Goal: Task Accomplishment & Management: Manage account settings

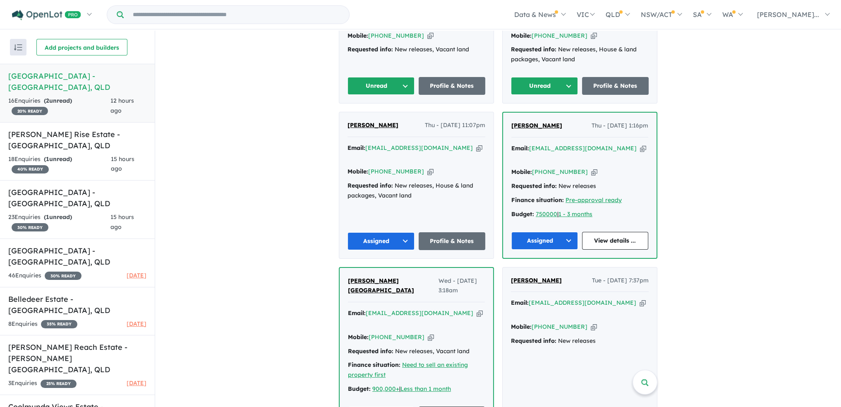
scroll to position [165, 0]
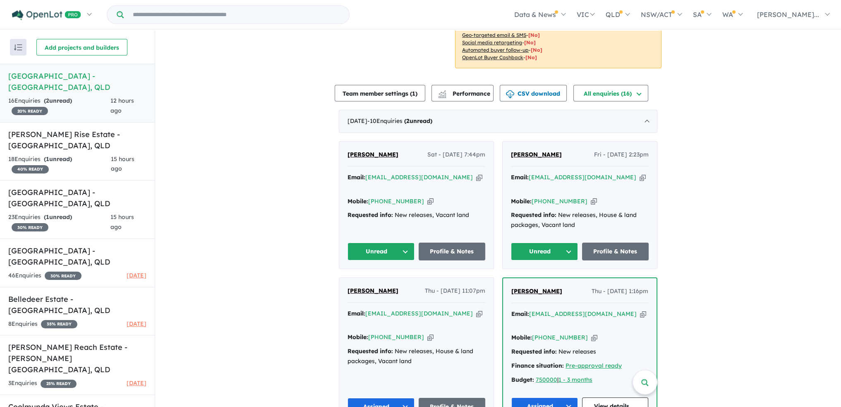
click at [572, 242] on button "Unread" at bounding box center [544, 251] width 67 height 18
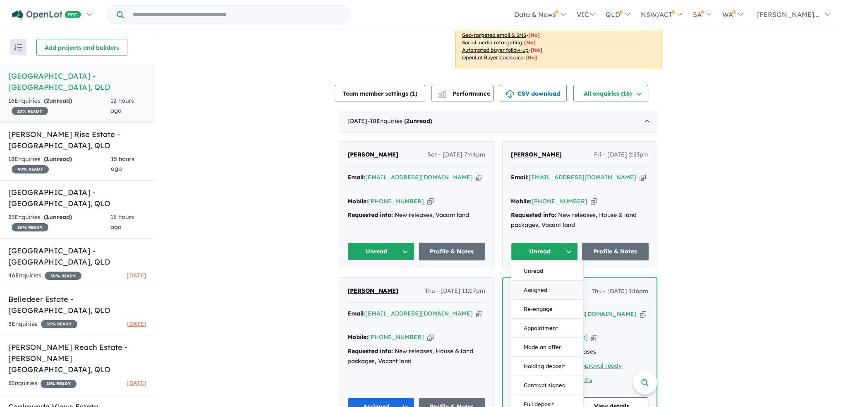
click at [554, 281] on button "Assigned" at bounding box center [547, 290] width 72 height 19
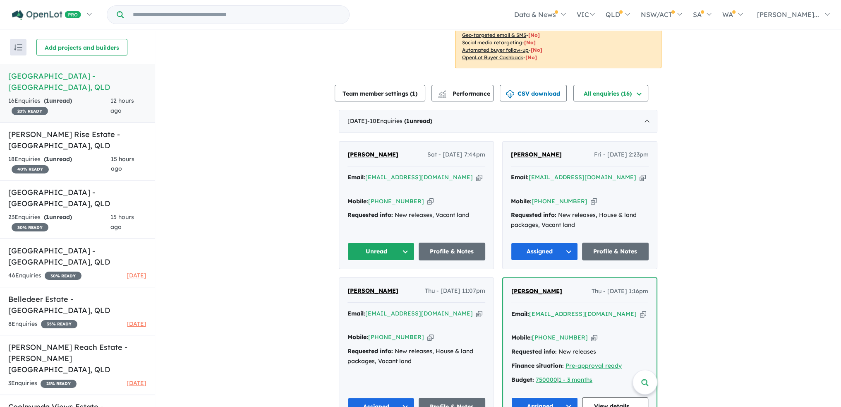
click at [405, 242] on button "Unread" at bounding box center [381, 251] width 67 height 18
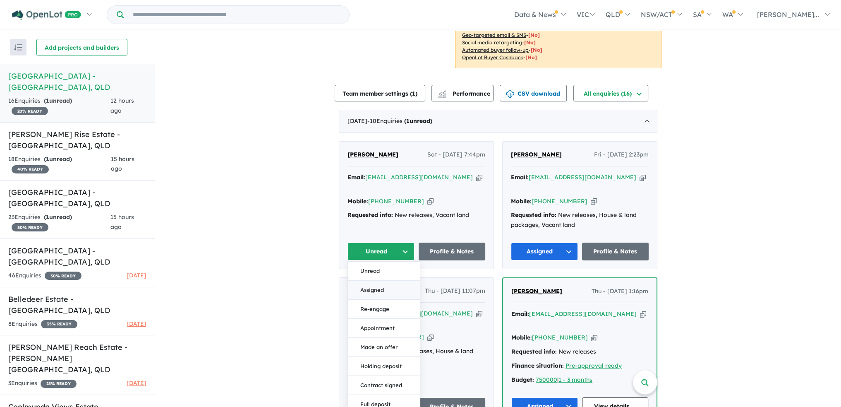
click at [394, 281] on button "Assigned" at bounding box center [384, 290] width 72 height 19
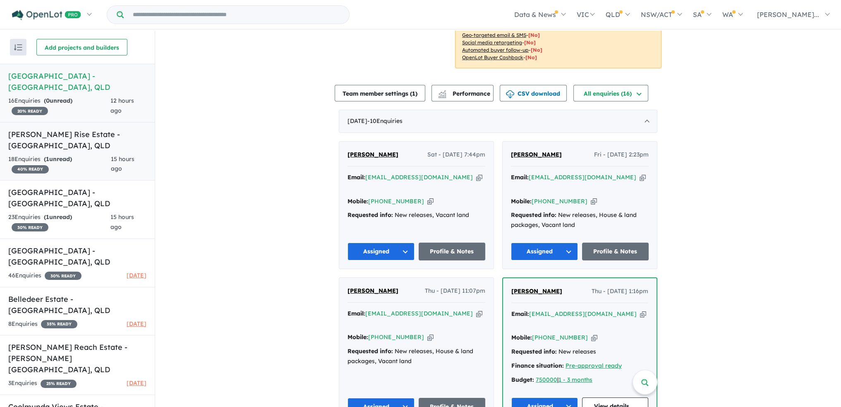
click at [82, 154] on div "18 Enquir ies ( 1 unread) 40 % READY" at bounding box center [59, 164] width 103 height 20
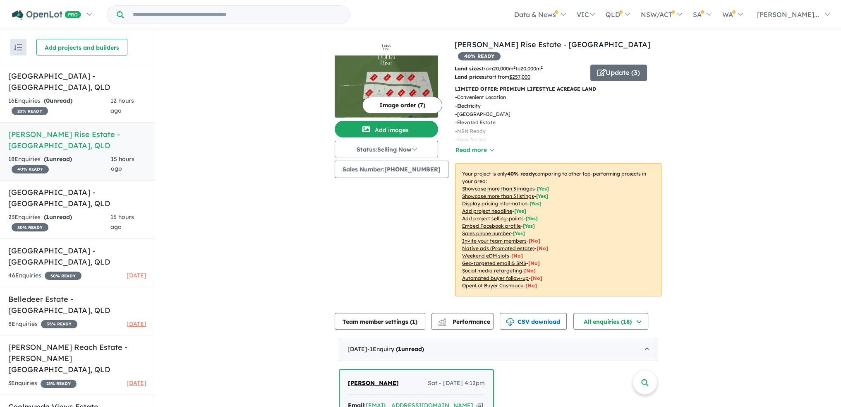
scroll to position [248, 0]
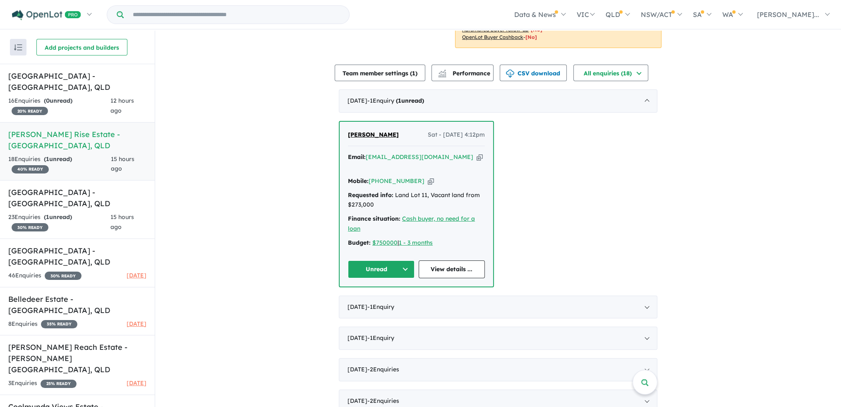
click at [400, 260] on button "Unread" at bounding box center [381, 269] width 67 height 18
click at [376, 298] on button "Assigned" at bounding box center [384, 307] width 72 height 19
click at [47, 187] on h5 "[GEOGRAPHIC_DATA] - [GEOGRAPHIC_DATA] , [GEOGRAPHIC_DATA]" at bounding box center [77, 198] width 138 height 22
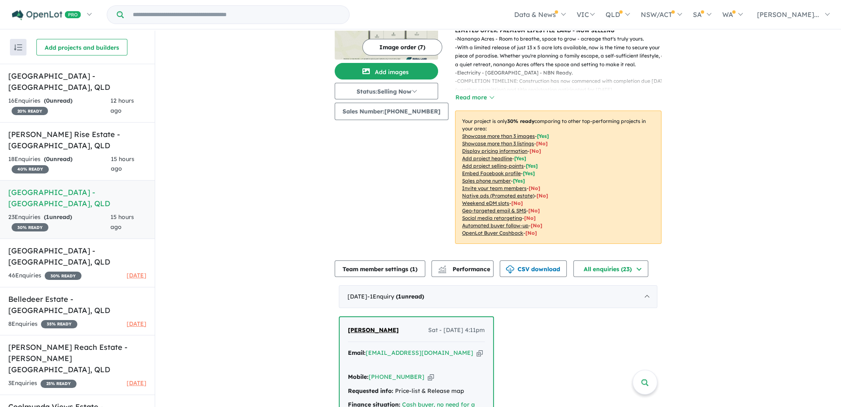
scroll to position [248, 0]
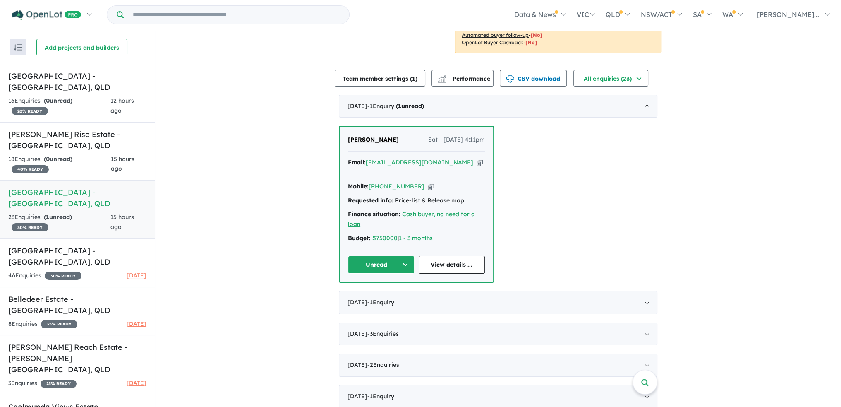
click at [399, 256] on button "Unread" at bounding box center [381, 265] width 67 height 18
click at [365, 294] on button "Assigned" at bounding box center [384, 303] width 72 height 19
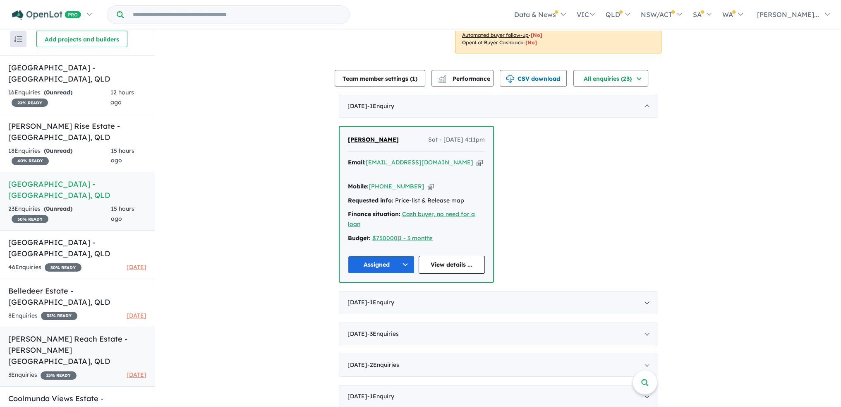
scroll to position [0, 0]
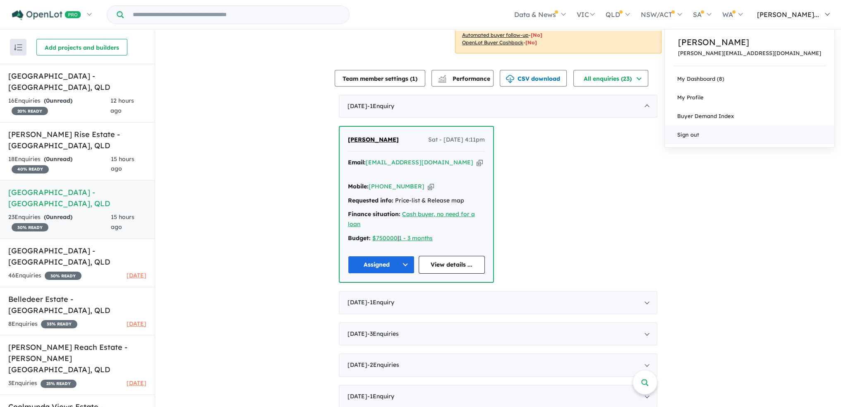
click at [786, 134] on link "Sign out" at bounding box center [750, 134] width 170 height 19
